Goal: Information Seeking & Learning: Find contact information

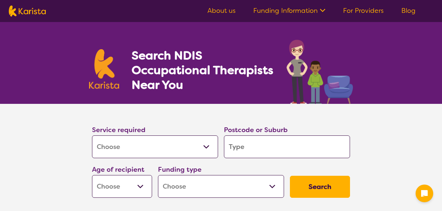
select select "[MEDICAL_DATA]"
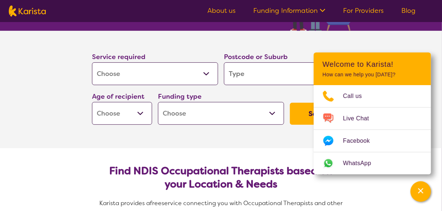
scroll to position [73, 0]
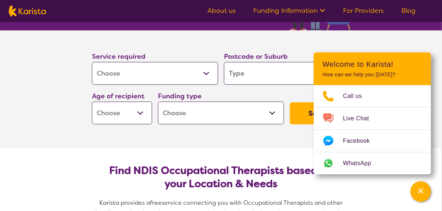
click at [230, 73] on input "search" at bounding box center [287, 73] width 126 height 23
type input "k"
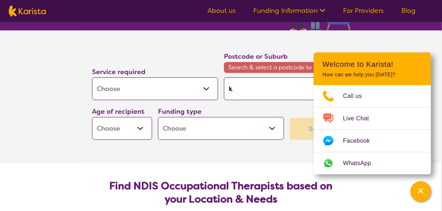
type input "ku"
type input "kur"
type input "kura"
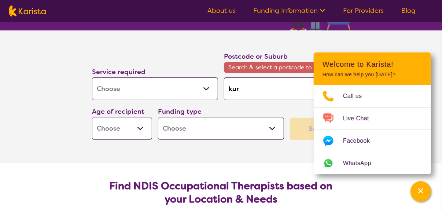
type input "kura"
type input "[DEMOGRAPHIC_DATA]"
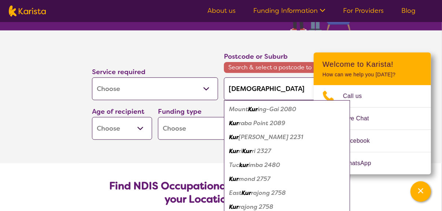
type input "kurand"
type input "[DEMOGRAPHIC_DATA]"
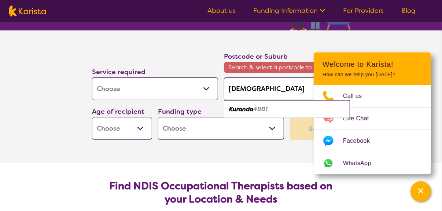
click at [237, 108] on em "Kuranda" at bounding box center [241, 109] width 24 height 8
type input "4881"
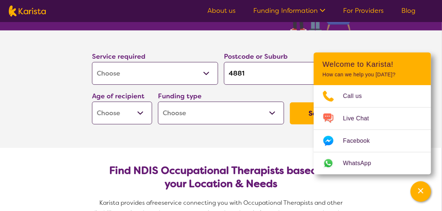
click at [412, 38] on section "Service required Allied Health Assistant Assessment ([MEDICAL_DATA] or [MEDICAL…" at bounding box center [221, 88] width 442 height 117
click at [140, 111] on select "Early Childhood - 0 to 9 Child - 10 to 11 Adolescent - 12 to 17 Adult - 18 to 6…" at bounding box center [122, 112] width 60 height 23
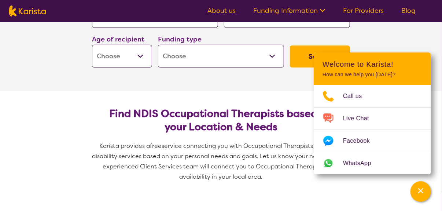
scroll to position [146, 0]
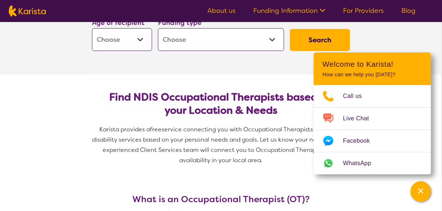
click at [140, 40] on select "Early Childhood - 0 to 9 Child - 10 to 11 Adolescent - 12 to 17 Adult - 18 to 6…" at bounding box center [122, 39] width 60 height 23
select select "AG"
click at [92, 28] on select "Early Childhood - 0 to 9 Child - 10 to 11 Adolescent - 12 to 17 Adult - 18 to 6…" at bounding box center [122, 39] width 60 height 23
select select "AG"
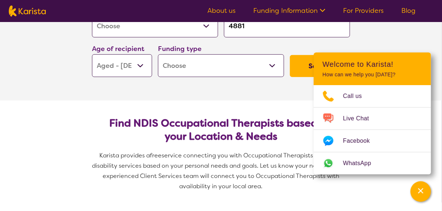
scroll to position [110, 0]
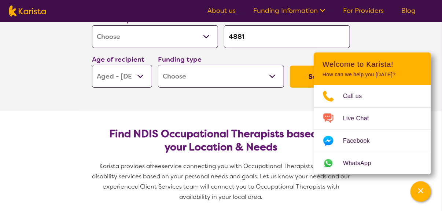
click at [269, 75] on select "Home Care Package (HCP) National Disability Insurance Scheme (NDIS) I don't know" at bounding box center [221, 76] width 126 height 23
select select "i-don-t-know"
click at [158, 65] on select "Home Care Package (HCP) National Disability Insurance Scheme (NDIS) I don't know" at bounding box center [221, 76] width 126 height 23
select select "i-don-t-know"
click at [307, 75] on button "Search" at bounding box center [320, 77] width 60 height 22
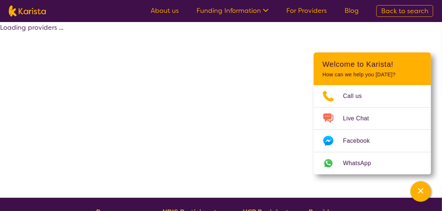
select select "[MEDICAL_DATA]"
select select "AG"
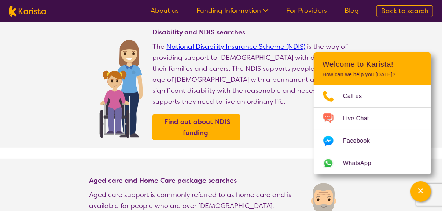
scroll to position [183, 0]
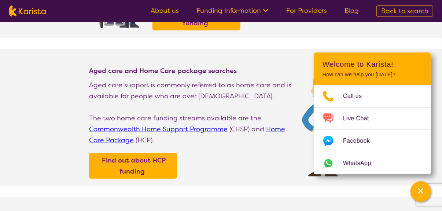
click at [103, 125] on link "Commonwealth Home Support Programme" at bounding box center [158, 129] width 138 height 9
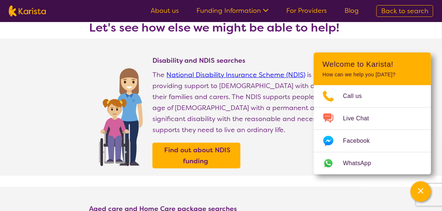
scroll to position [36, 0]
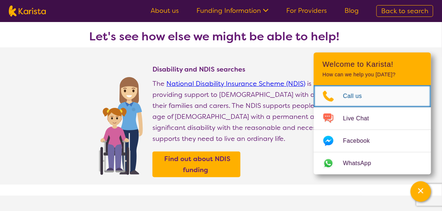
click at [344, 96] on span "Call us" at bounding box center [357, 95] width 28 height 11
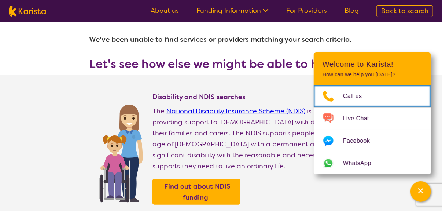
scroll to position [0, 0]
